Goal: Information Seeking & Learning: Learn about a topic

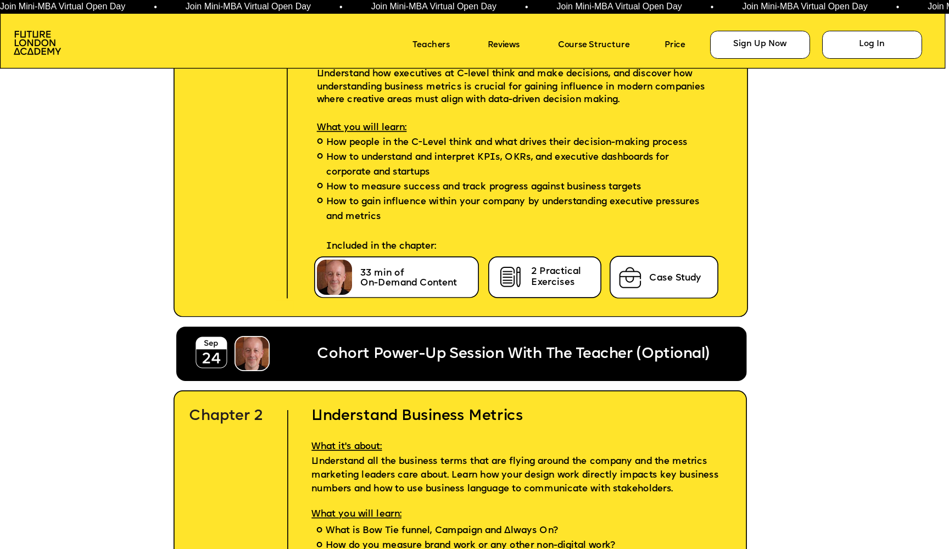
scroll to position [2784, 0]
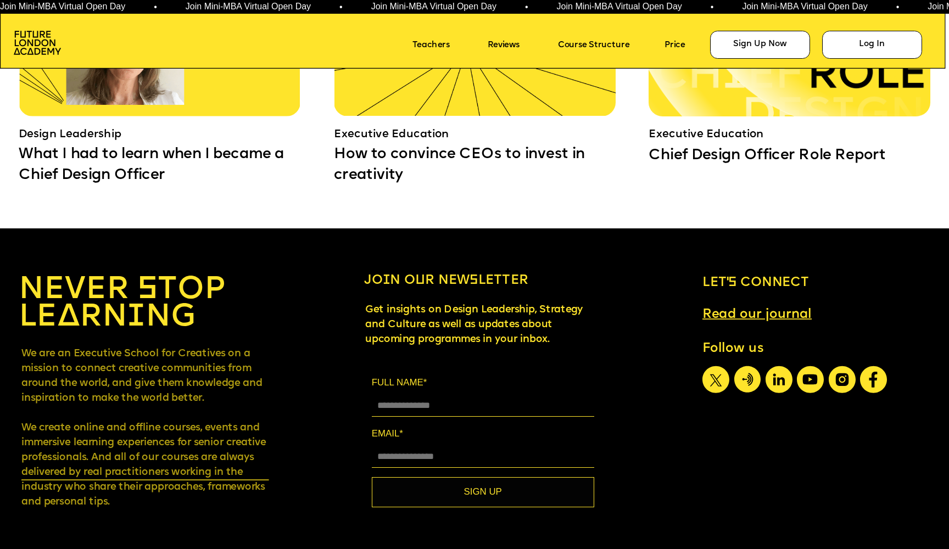
scroll to position [8797, 0]
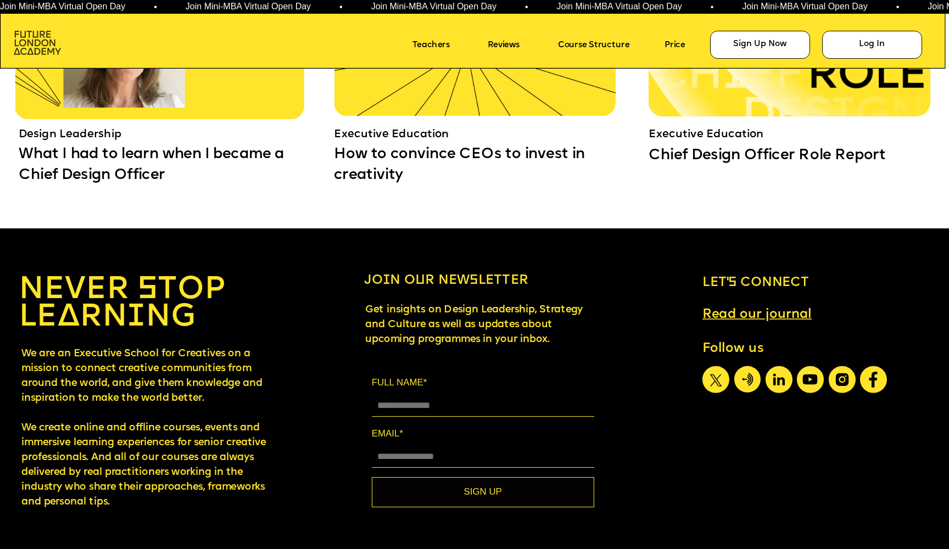
click at [26, 37] on img at bounding box center [37, 43] width 47 height 24
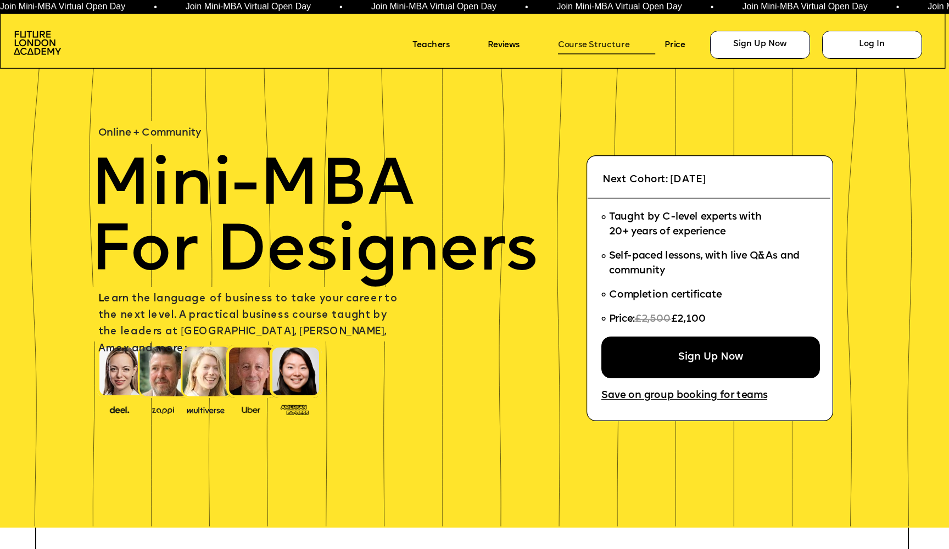
scroll to position [0, 0]
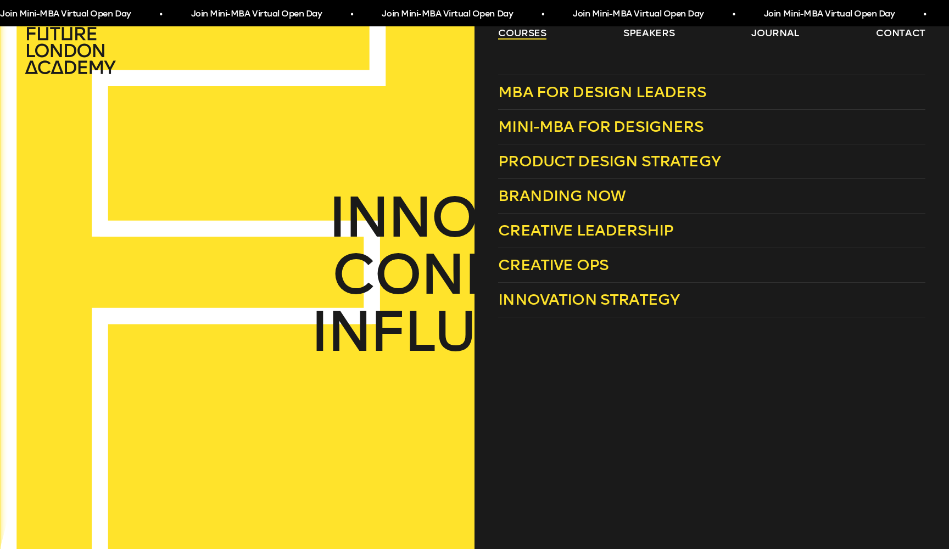
click at [537, 35] on link "courses" at bounding box center [522, 32] width 48 height 13
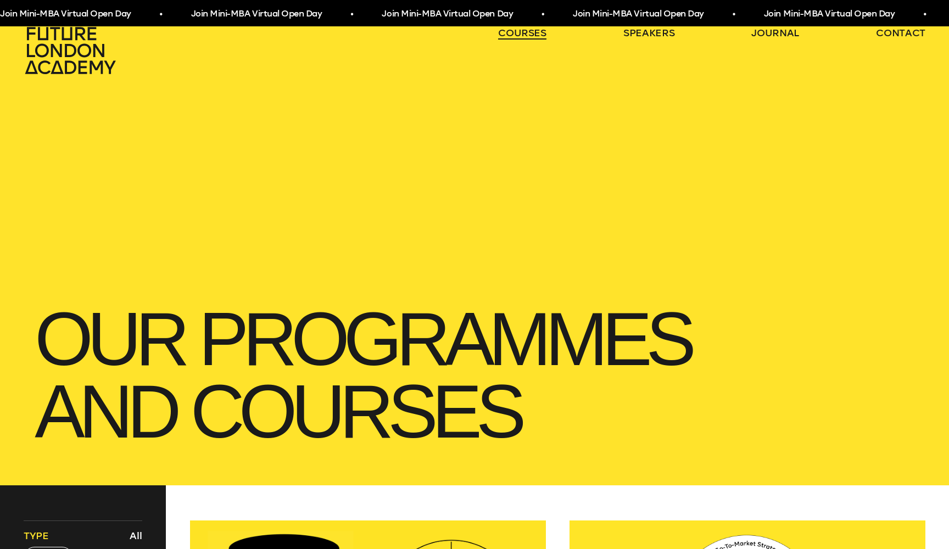
click at [537, 35] on link "courses" at bounding box center [522, 32] width 48 height 13
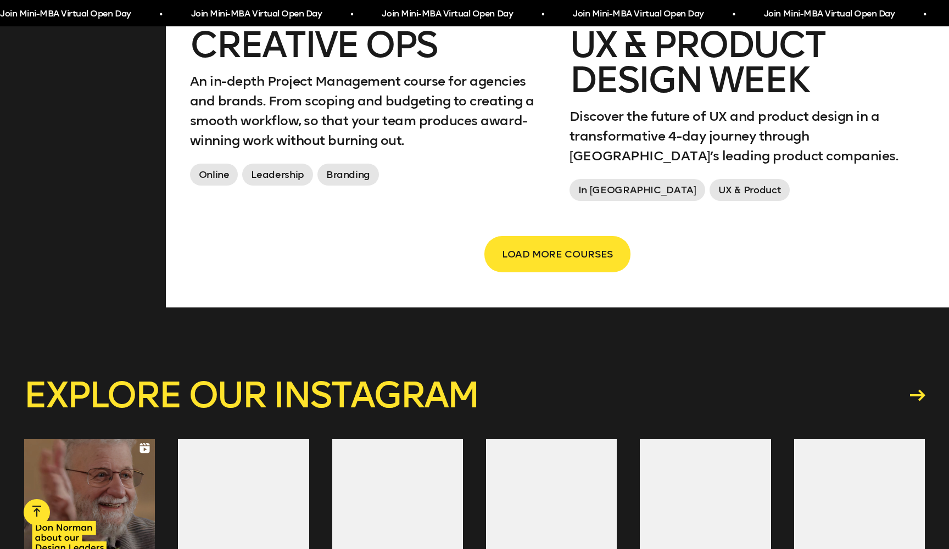
scroll to position [1995, 0]
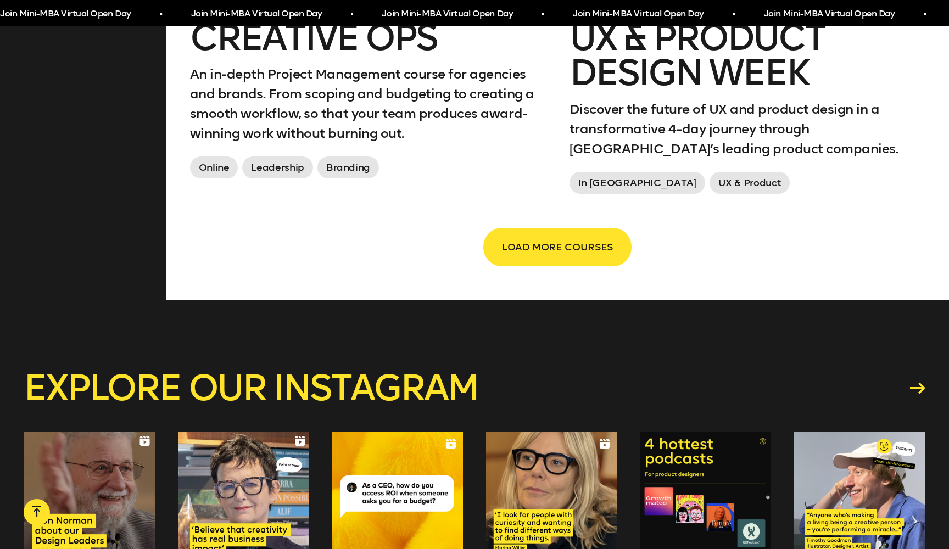
click at [572, 259] on button "LOAD MORE COURSES" at bounding box center [557, 247] width 146 height 36
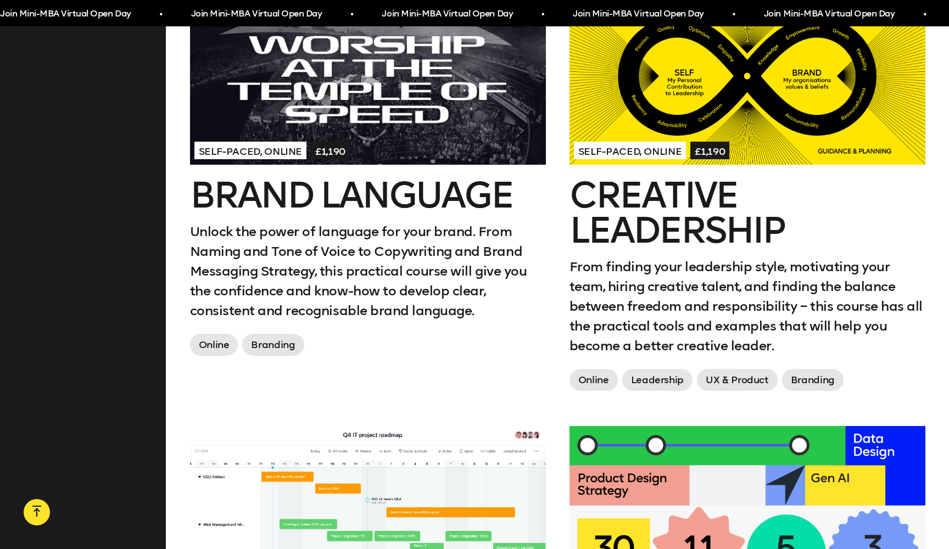
scroll to position [1267, 0]
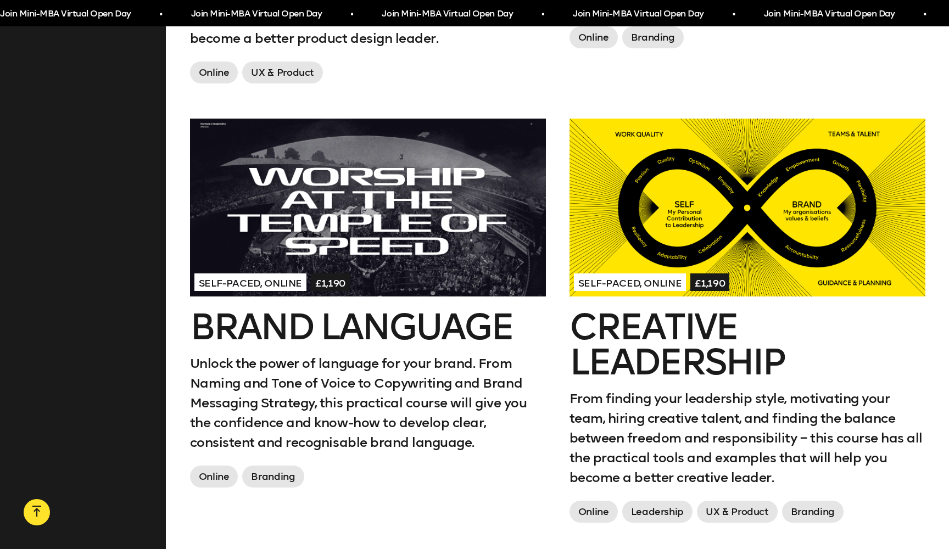
click at [662, 341] on h2 "Creative Leadership" at bounding box center [747, 345] width 356 height 70
click at [316, 254] on div at bounding box center [368, 208] width 356 height 178
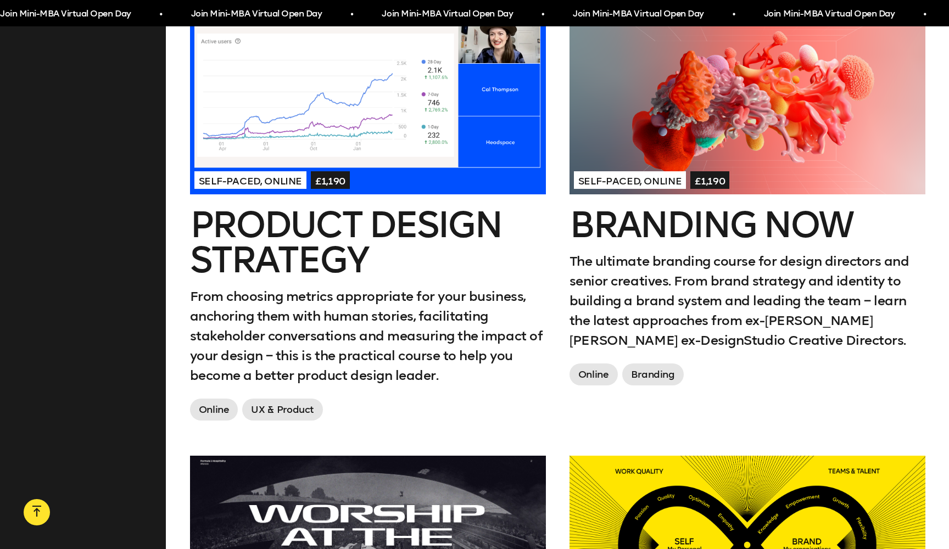
scroll to position [850, 0]
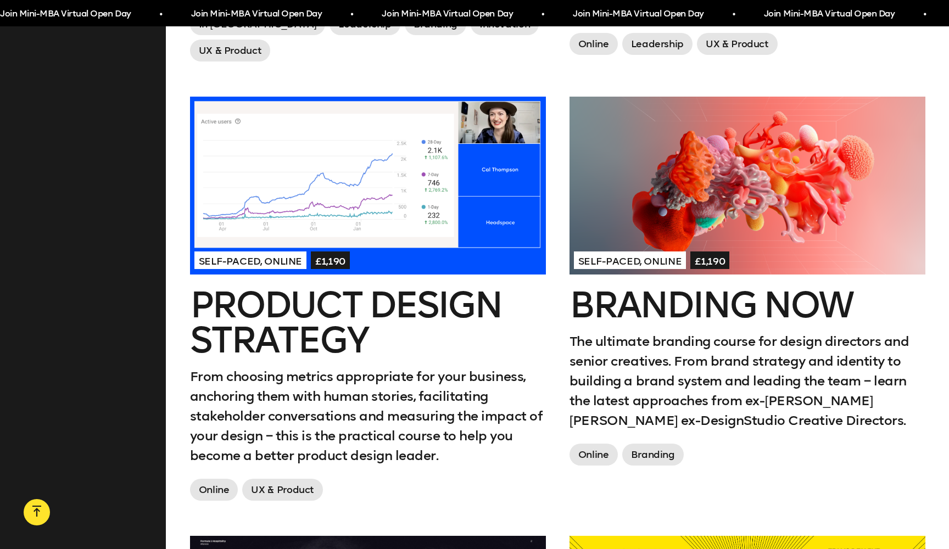
click at [719, 215] on div at bounding box center [747, 186] width 356 height 178
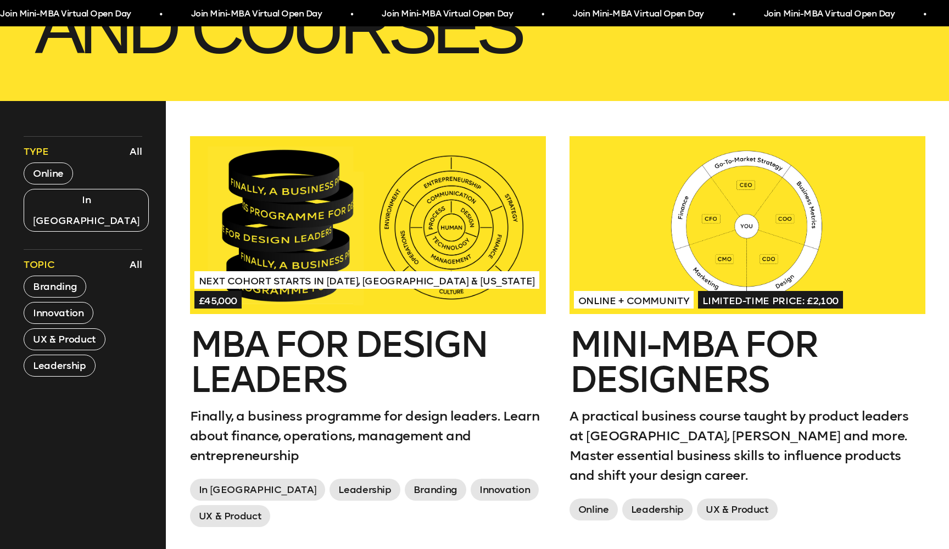
scroll to position [385, 0]
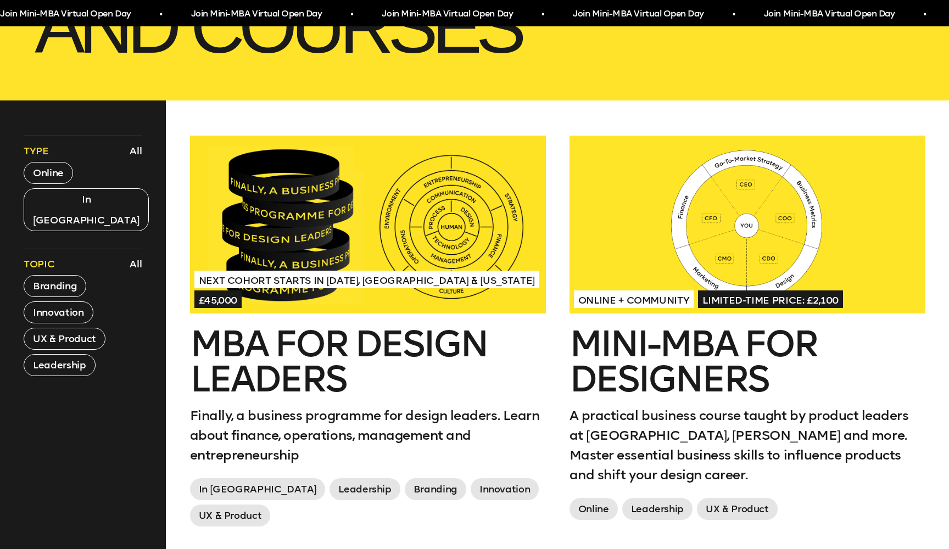
click at [722, 272] on div at bounding box center [747, 225] width 356 height 178
click at [350, 236] on div at bounding box center [368, 225] width 356 height 178
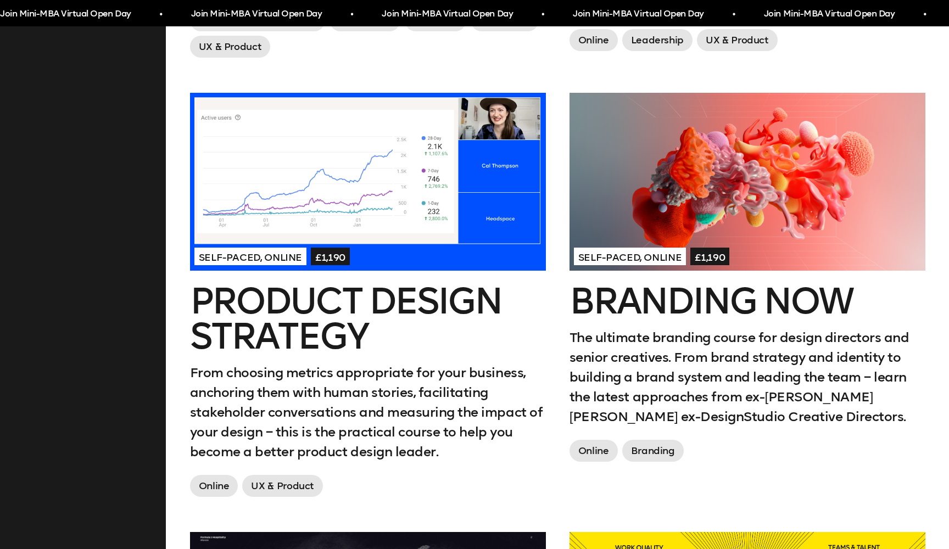
scroll to position [860, 0]
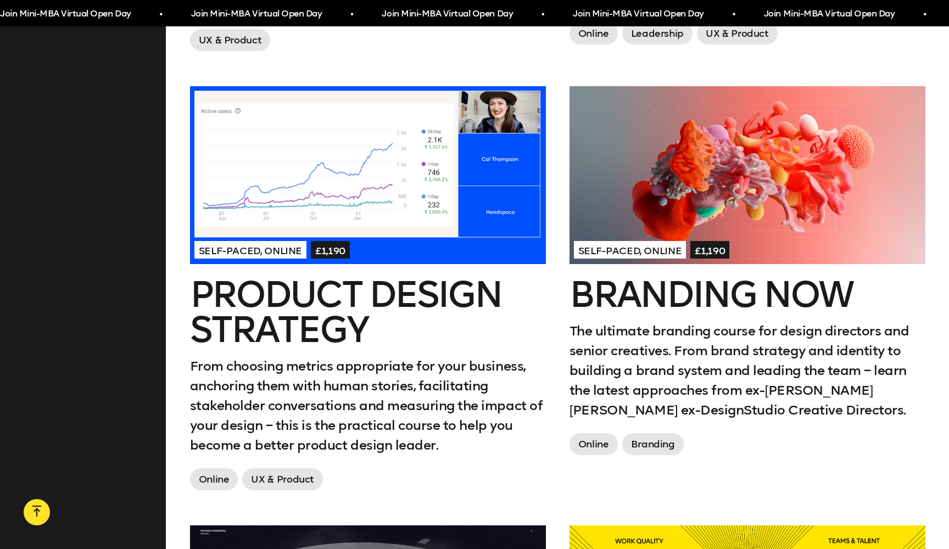
click at [683, 296] on h2 "Branding Now" at bounding box center [747, 294] width 356 height 35
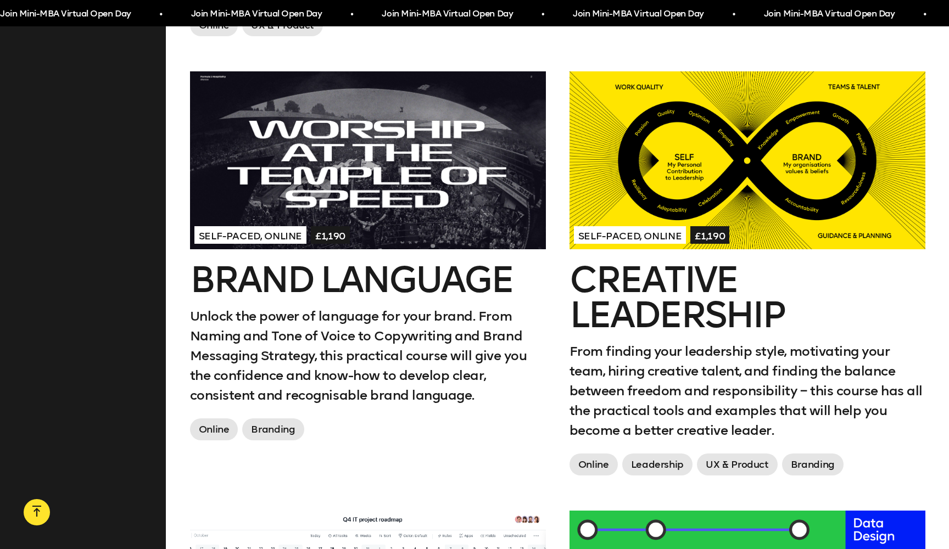
scroll to position [1317, 0]
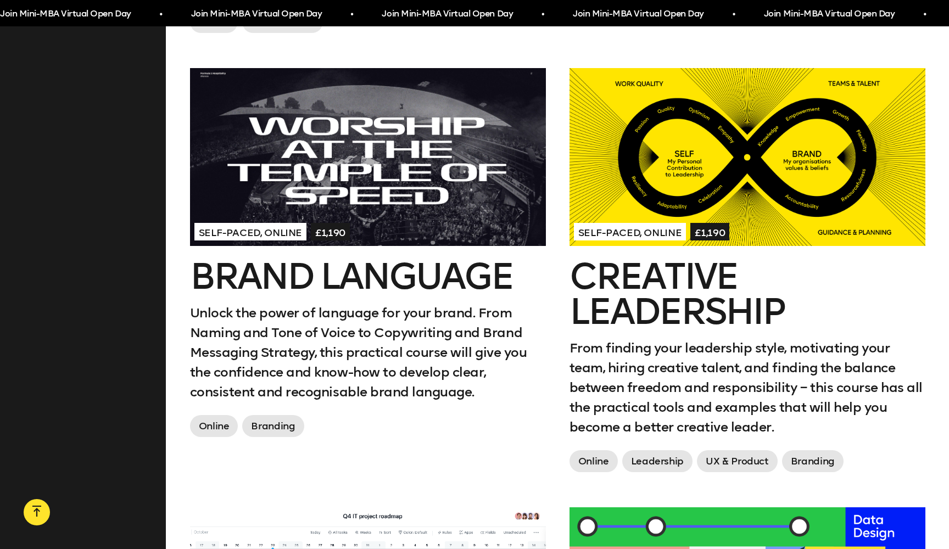
click at [705, 306] on h2 "Creative Leadership" at bounding box center [747, 294] width 356 height 70
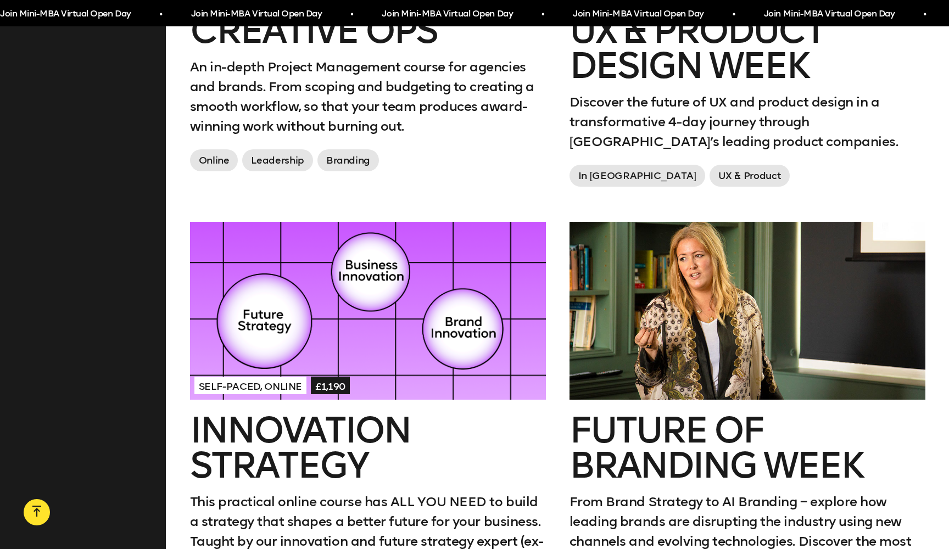
scroll to position [2055, 0]
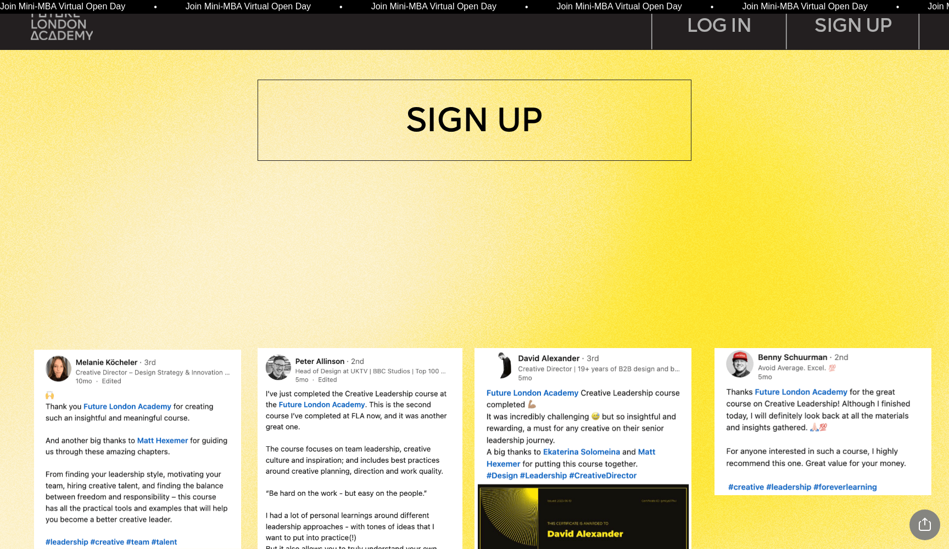
scroll to position [921, 0]
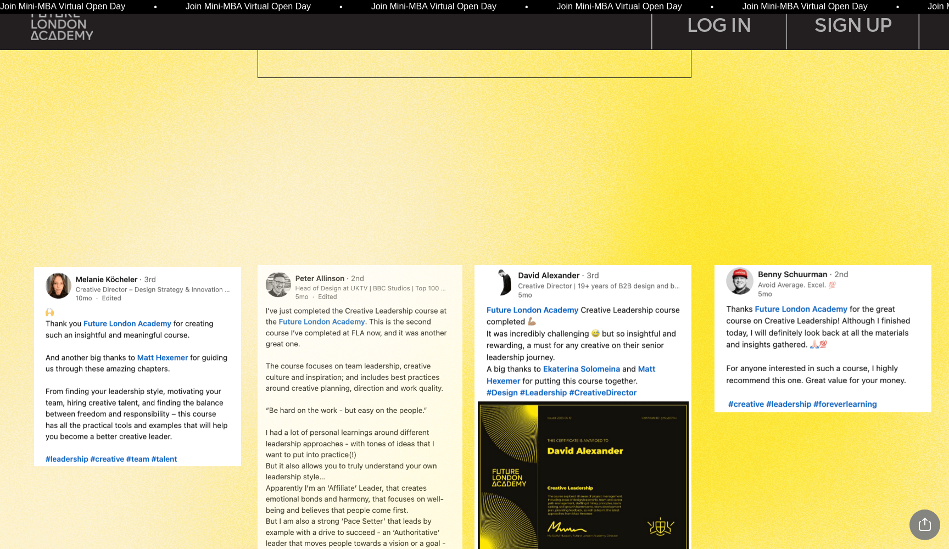
click at [399, 332] on img at bounding box center [359, 428] width 205 height 326
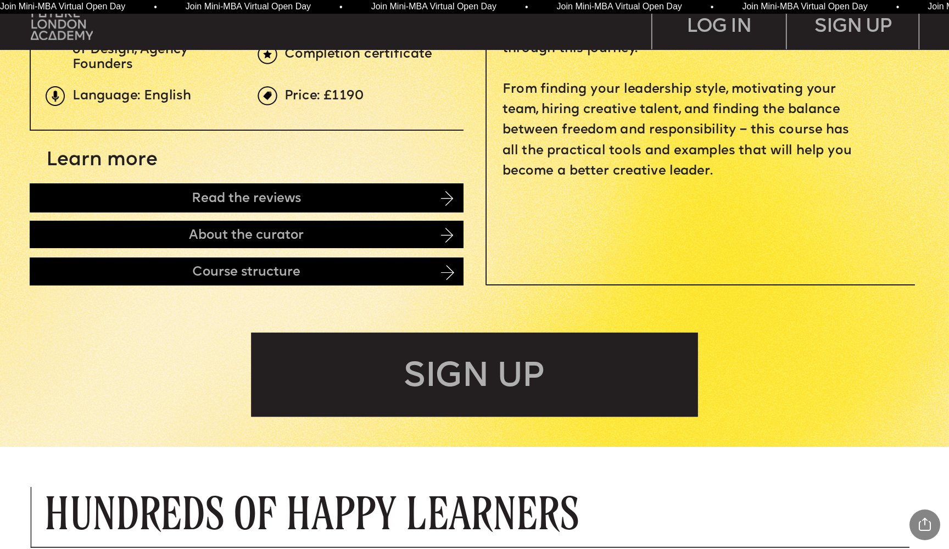
scroll to position [447, 0]
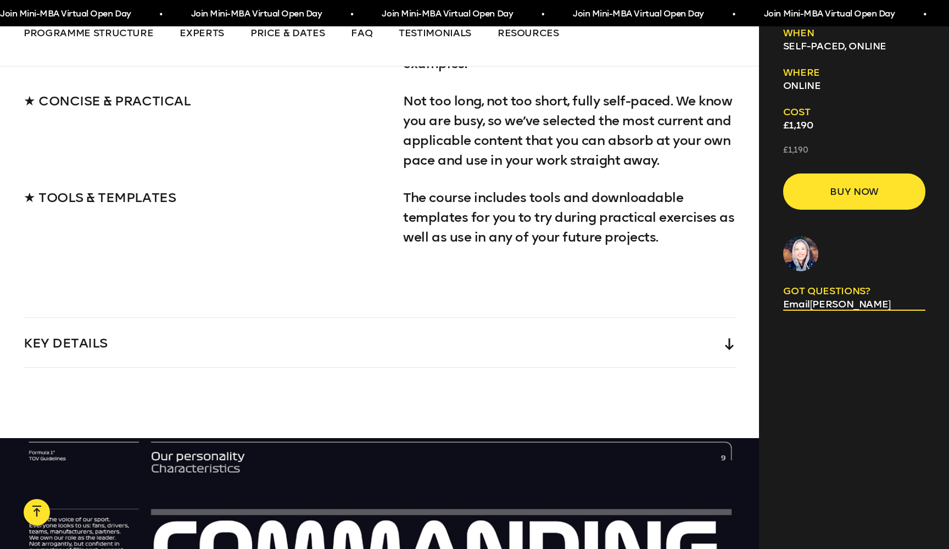
scroll to position [1825, 0]
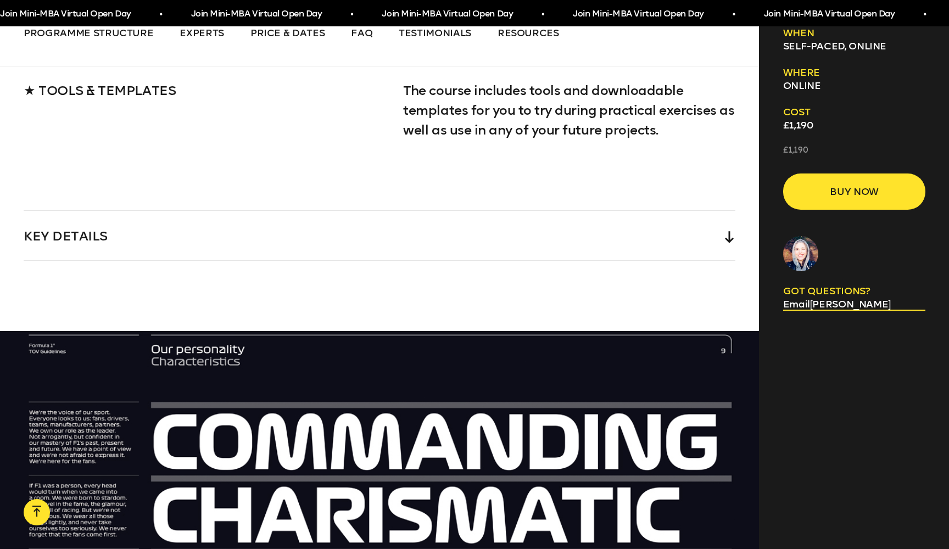
click at [727, 231] on icon at bounding box center [729, 237] width 9 height 12
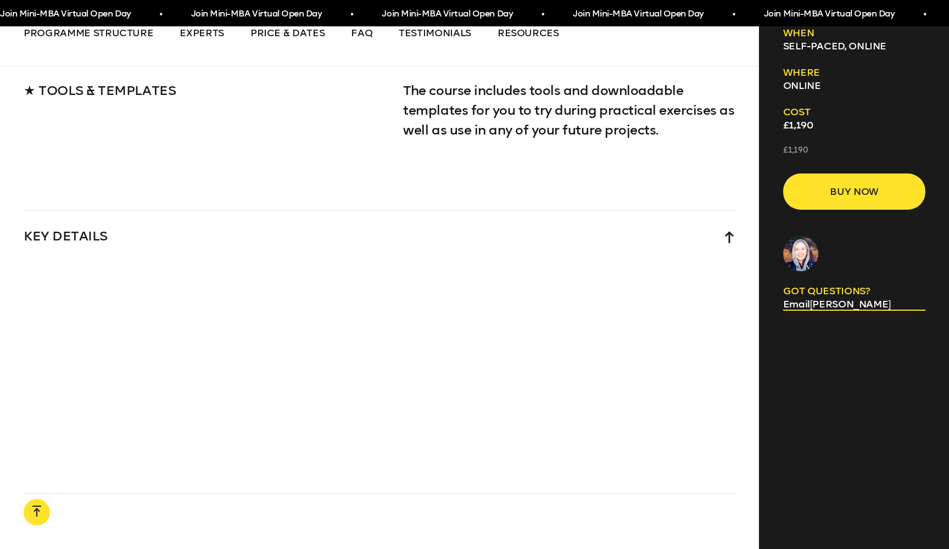
click at [727, 231] on icon at bounding box center [729, 237] width 9 height 12
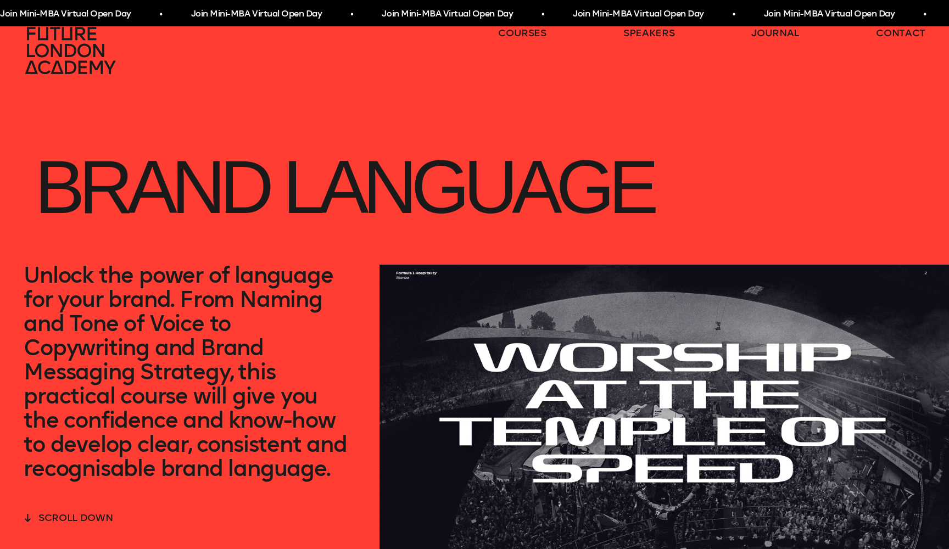
scroll to position [0, 0]
